Goal: Communication & Community: Connect with others

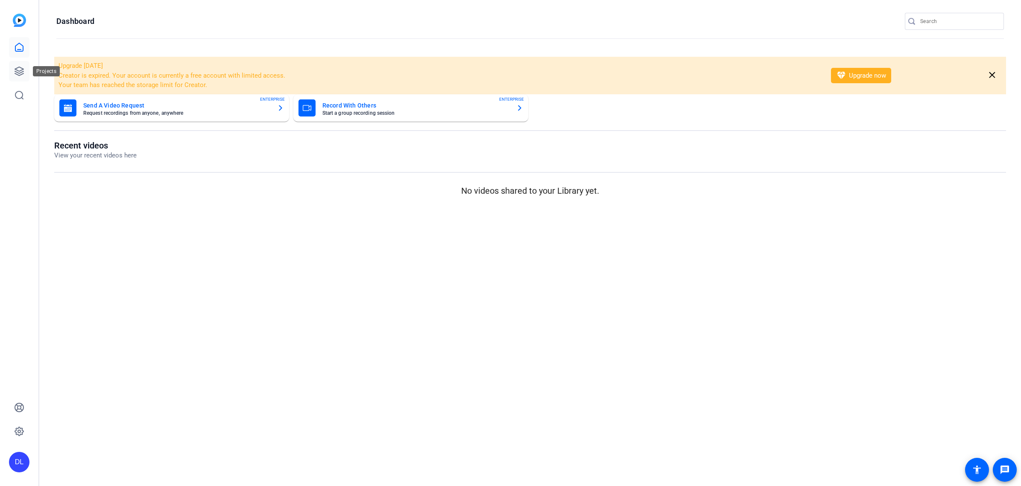
click at [18, 69] on icon at bounding box center [19, 71] width 10 height 10
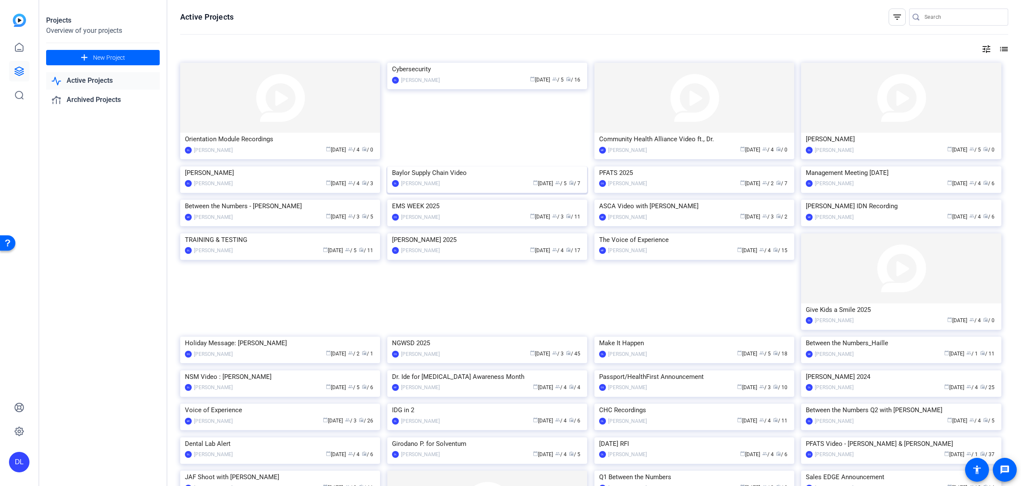
click at [431, 166] on img at bounding box center [487, 166] width 200 height 0
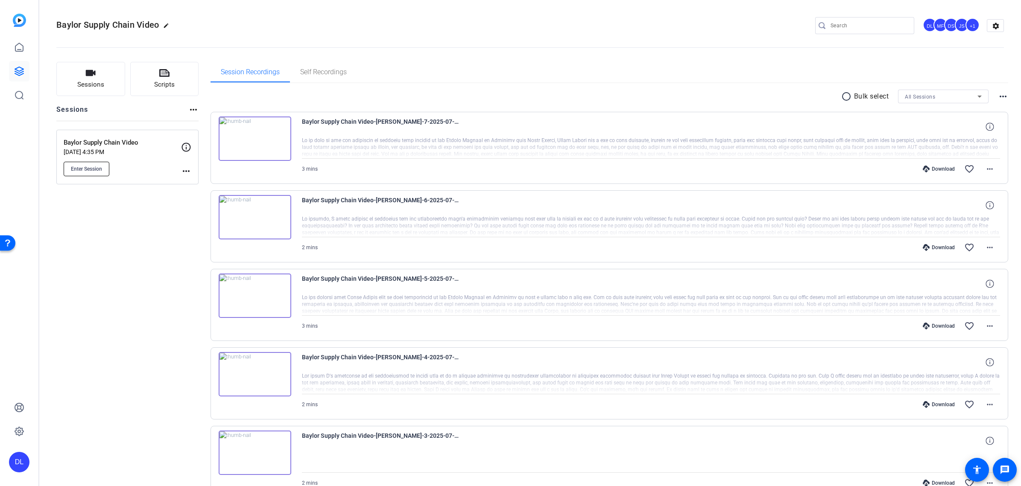
click at [83, 173] on button "Enter Session" at bounding box center [87, 169] width 46 height 15
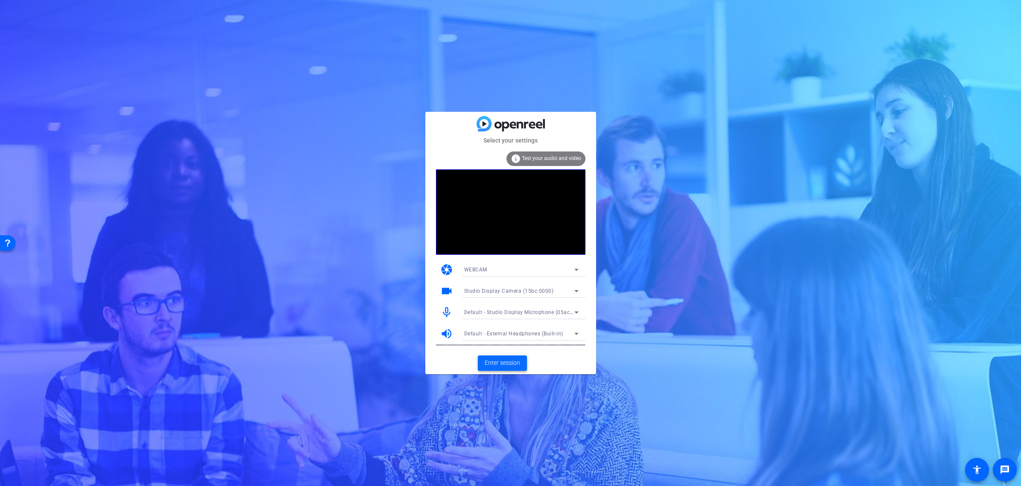
click at [505, 367] on span "Enter session" at bounding box center [502, 363] width 35 height 9
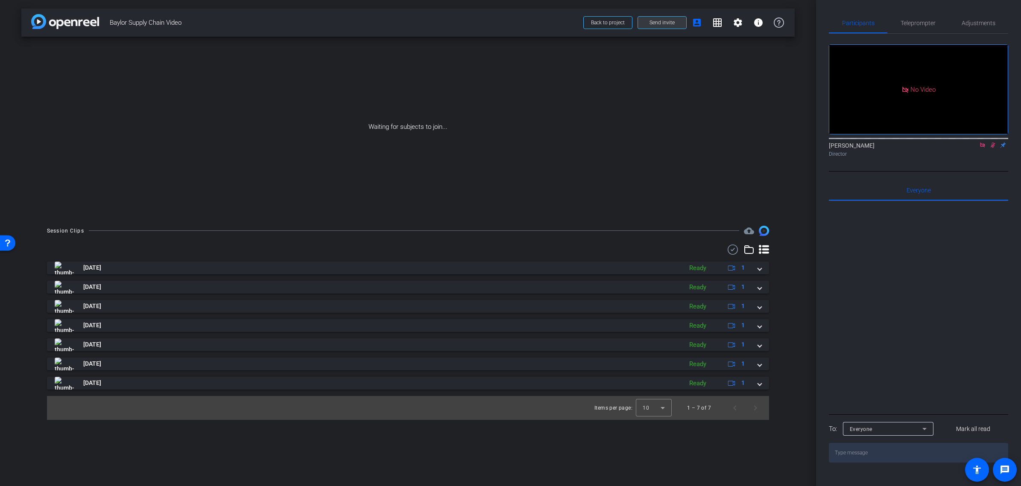
click at [665, 23] on span "Send invite" at bounding box center [661, 22] width 25 height 7
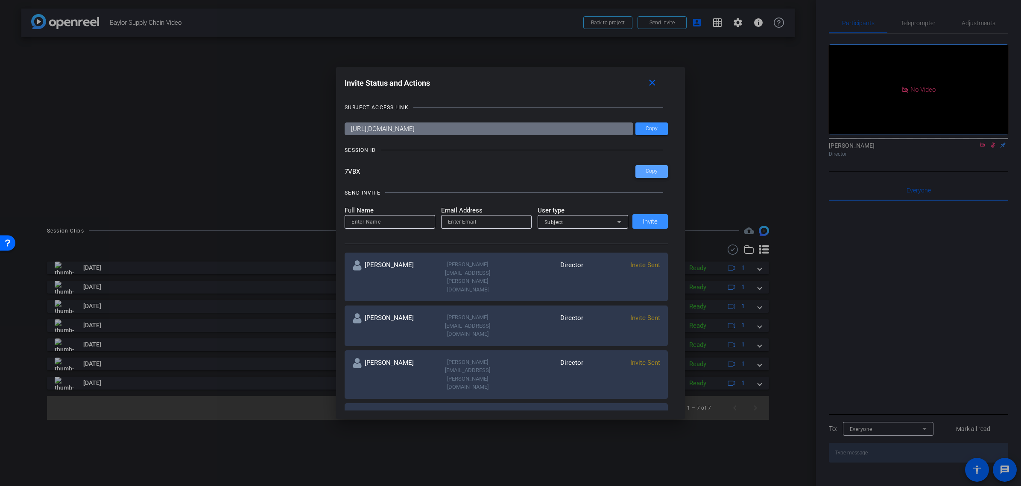
click at [646, 172] on span "Copy" at bounding box center [651, 171] width 12 height 6
click at [655, 82] on mat-icon "close" at bounding box center [652, 83] width 11 height 11
